Goal: Information Seeking & Learning: Learn about a topic

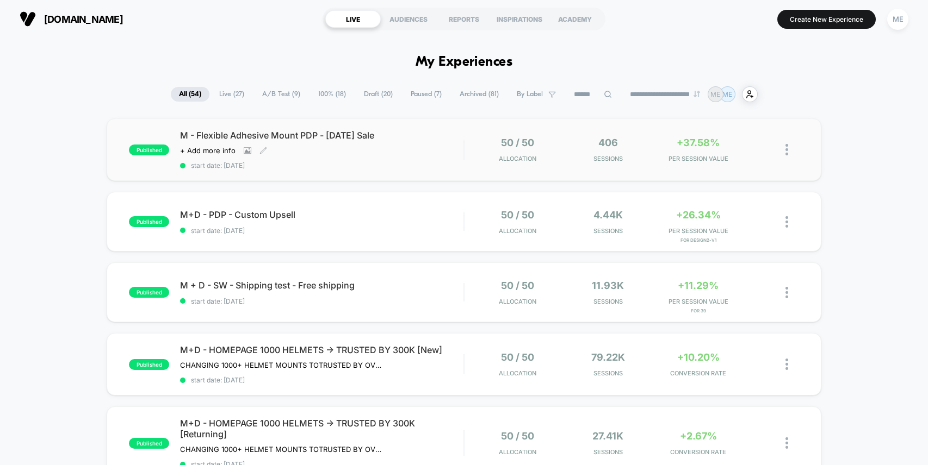
click at [452, 147] on div "M - Flexible Adhesive Mount PDP - [DATE] Sale Click to view images Click to edi…" at bounding box center [321, 150] width 283 height 40
